Goal: Navigation & Orientation: Find specific page/section

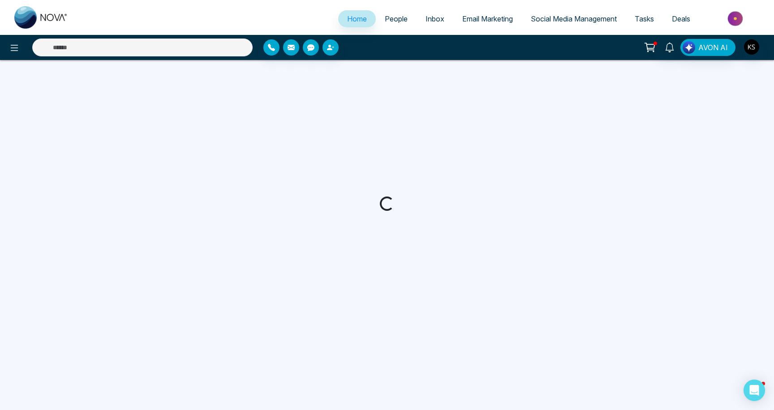
select select "*"
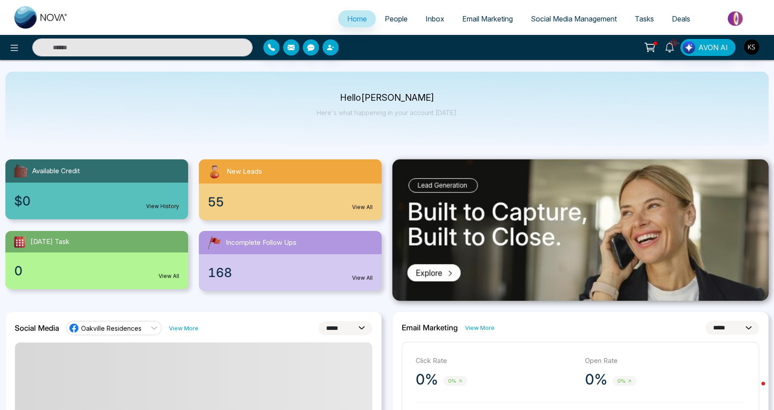
click at [389, 25] on link "People" at bounding box center [396, 18] width 41 height 17
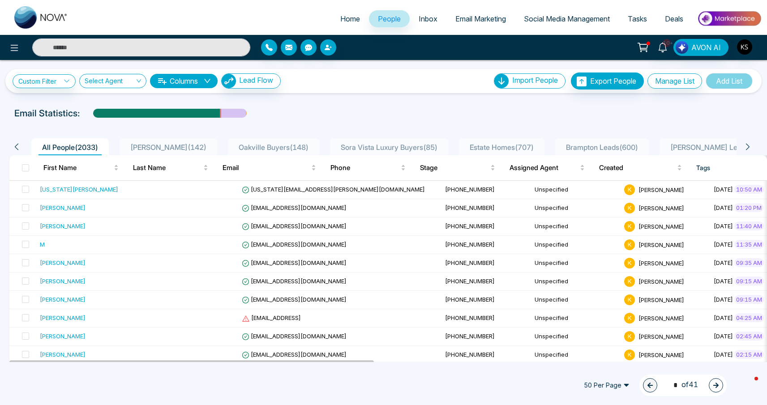
click at [342, 20] on span "Home" at bounding box center [350, 18] width 20 height 9
select select "*"
